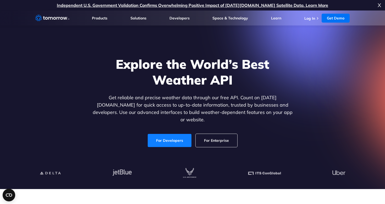
click at [176, 139] on link "For Developers" at bounding box center [170, 140] width 44 height 13
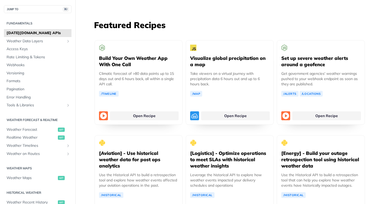
scroll to position [962, 0]
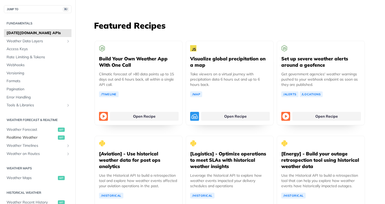
click at [17, 136] on span "Realtime Weather" at bounding box center [32, 137] width 50 height 5
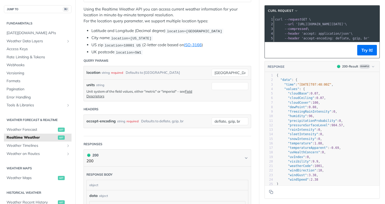
scroll to position [101, 0]
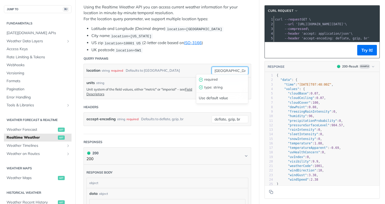
drag, startPoint x: 232, startPoint y: 69, endPoint x: 203, endPoint y: 69, distance: 28.8
click at [203, 69] on div "location string required Defaults to [GEOGRAPHIC_DATA] [GEOGRAPHIC_DATA] requir…" at bounding box center [167, 70] width 167 height 13
type input "[GEOGRAPHIC_DATA]"
click at [228, 44] on li "US zip location=10001 [GEOGRAPHIC_DATA] (2-letter code based on ISO-3166 )" at bounding box center [172, 43] width 160 height 6
click at [189, 89] on link "Field Descriptors" at bounding box center [140, 91] width 106 height 9
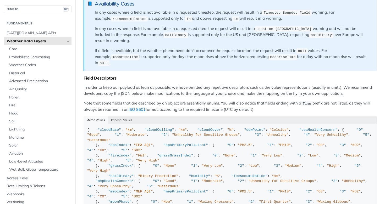
scroll to position [426, 0]
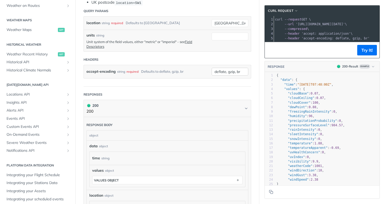
scroll to position [101, 0]
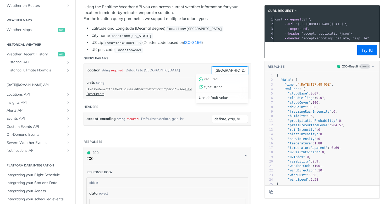
drag, startPoint x: 232, startPoint y: 68, endPoint x: 205, endPoint y: 67, distance: 26.5
click at [205, 67] on div "location string required Defaults to [GEOGRAPHIC_DATA] [GEOGRAPHIC_DATA] requir…" at bounding box center [167, 70] width 167 height 13
type input "[GEOGRAPHIC_DATA]"
click at [217, 84] on input "units" at bounding box center [230, 84] width 37 height 8
click at [201, 93] on span "pending" at bounding box center [201, 92] width 4 height 4
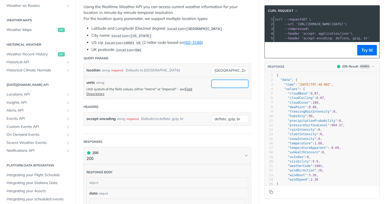
click at [219, 82] on input "units" at bounding box center [230, 84] width 37 height 8
type input "Metric"
click at [257, 96] on article "Realtime Weather get [URL][DOMAIN_NAME][DATE] /weather/realtime Log in to see f…" at bounding box center [168, 163] width 184 height 472
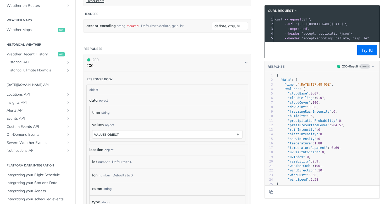
scroll to position [206, 0]
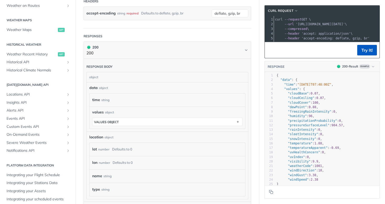
click at [361, 49] on button "Try It!" at bounding box center [368, 50] width 20 height 10
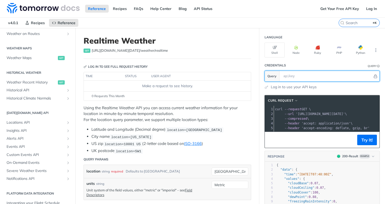
scroll to position [0, 0]
